Goal: Find specific page/section: Find specific page/section

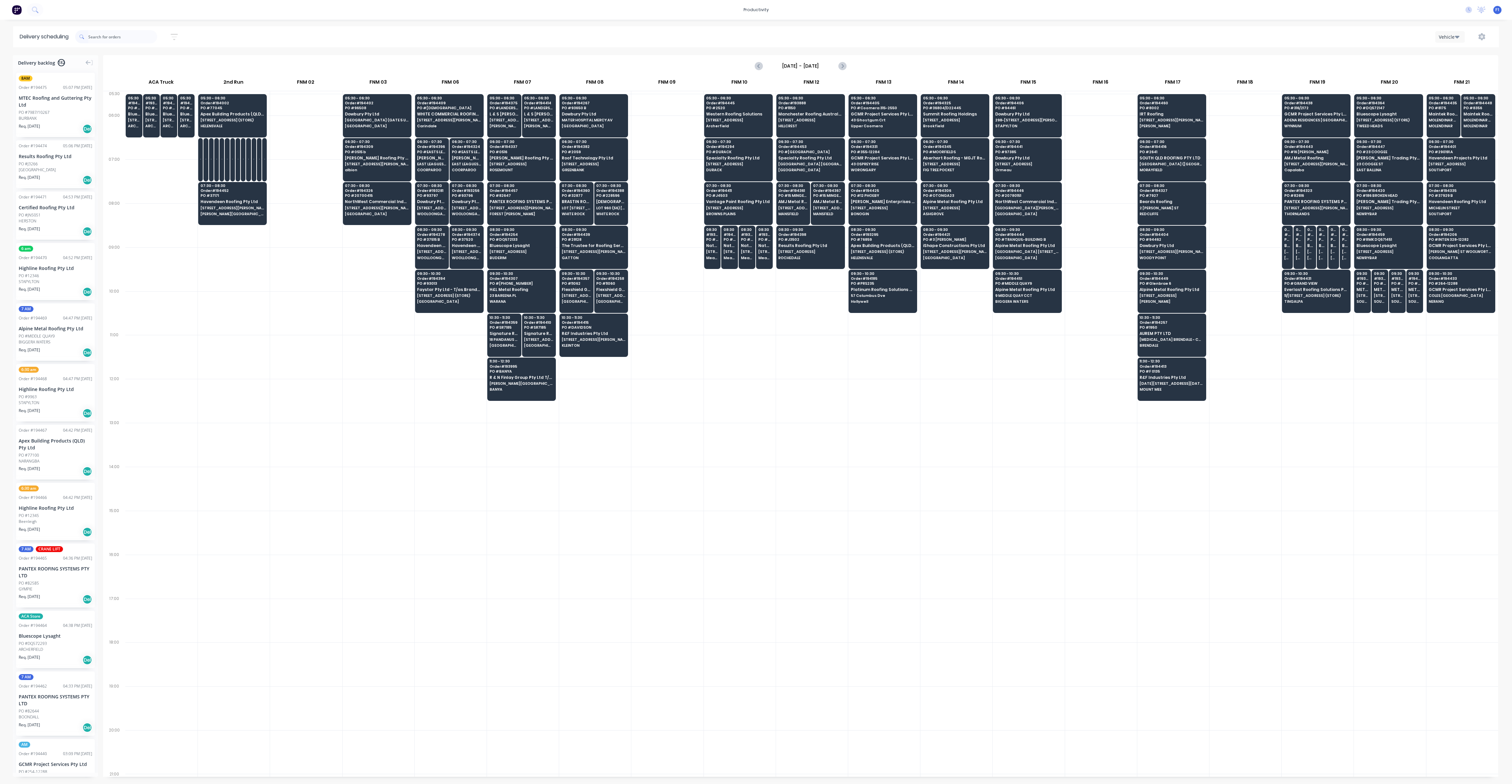
scroll to position [0, 0]
click at [149, 42] on input "text" at bounding box center [123, 37] width 69 height 13
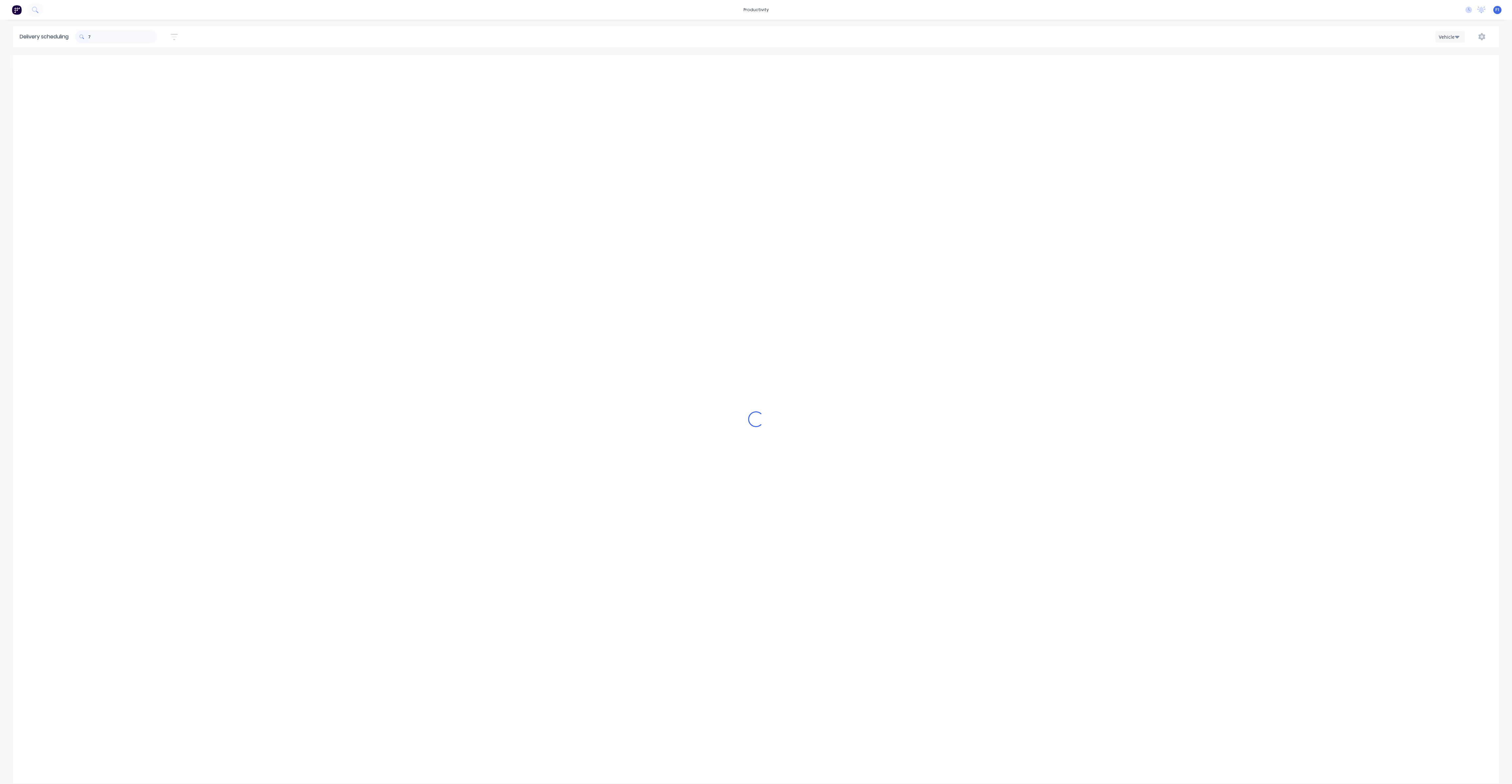
type input "77"
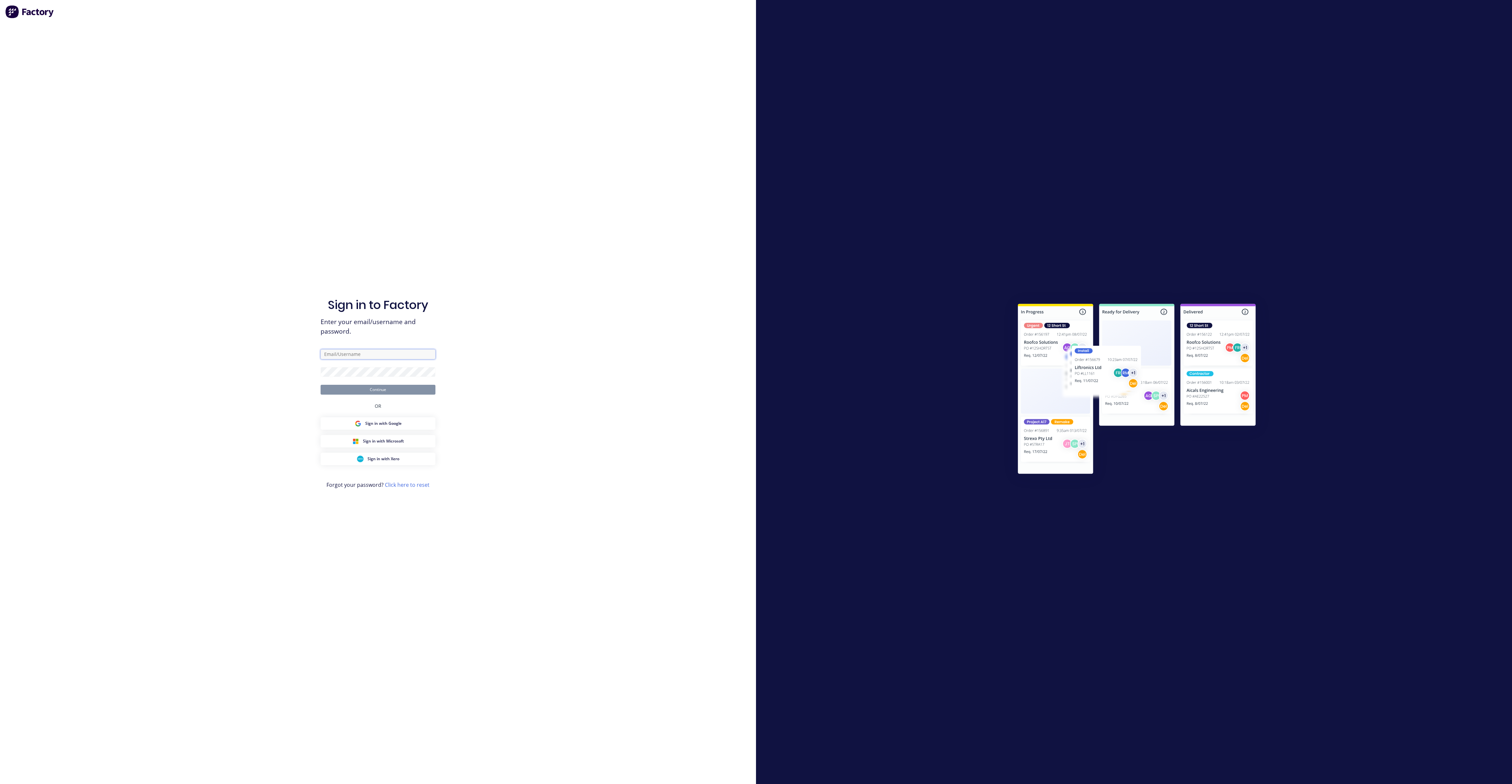
type input "[EMAIL_ADDRESS][DOMAIN_NAME]"
click at [363, 385] on button "Continue" at bounding box center [378, 390] width 115 height 10
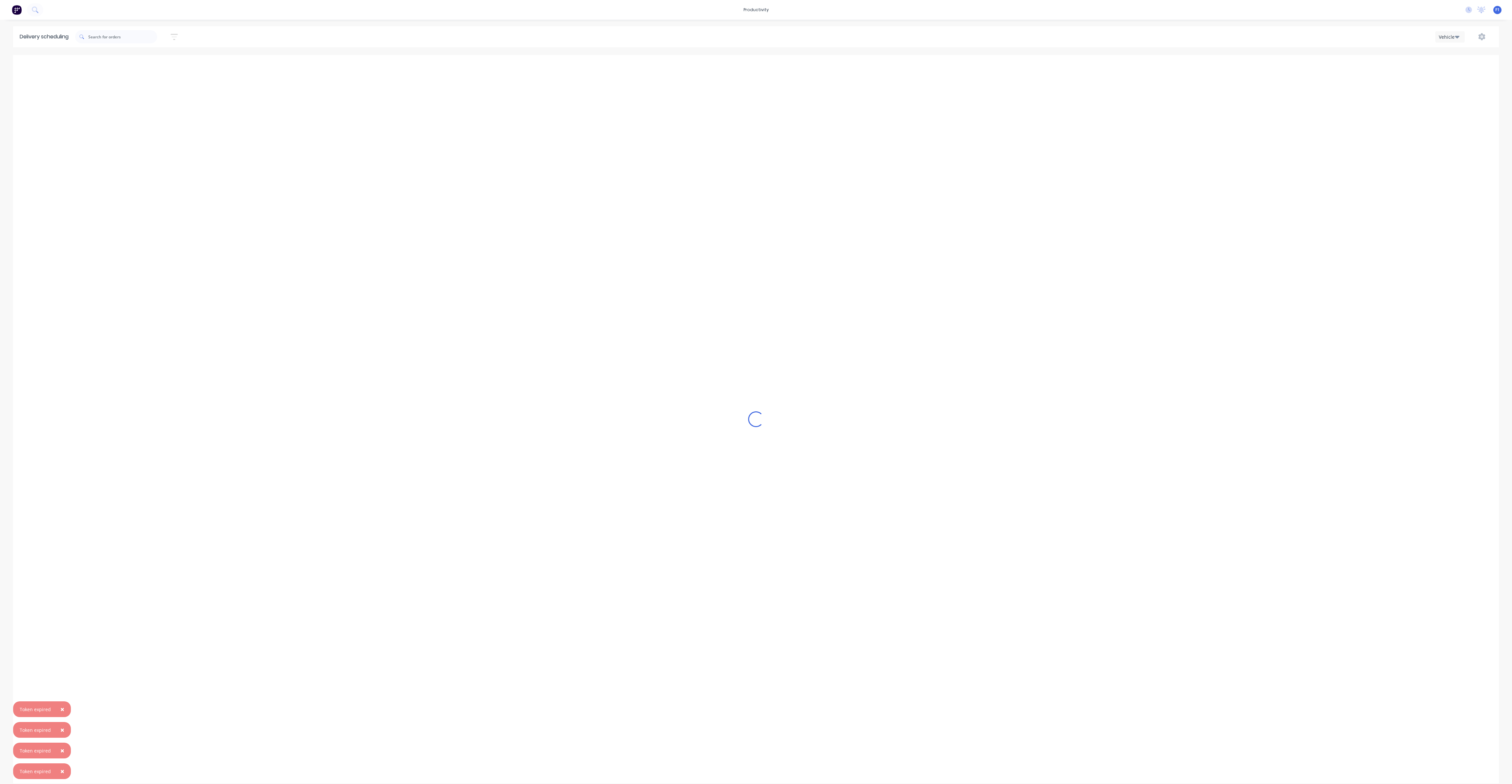
scroll to position [0, 0]
click at [101, 38] on input "text" at bounding box center [123, 37] width 69 height 13
click at [124, 37] on input "77078" at bounding box center [123, 37] width 69 height 13
type input "7"
